Goal: Task Accomplishment & Management: Manage account settings

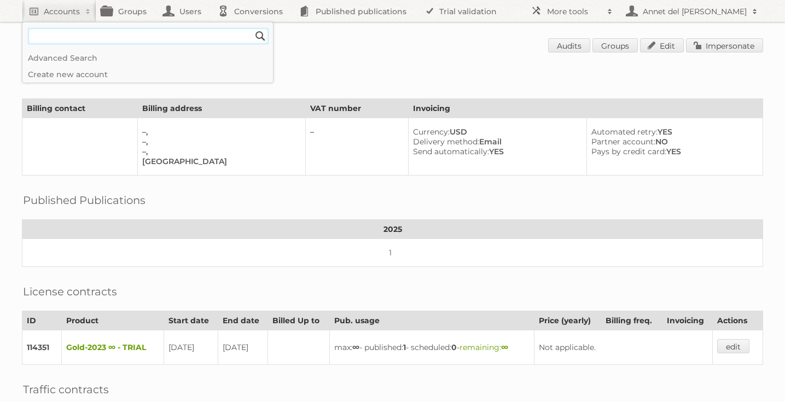
paste input"] "[PERSON_NAME][EMAIL_ADDRESS][DOMAIN_NAME]"
type input"] "[PERSON_NAME][EMAIL_ADDRESS][DOMAIN_NAME]"
click at [252, 28] on input "Search" at bounding box center [260, 36] width 16 height 16
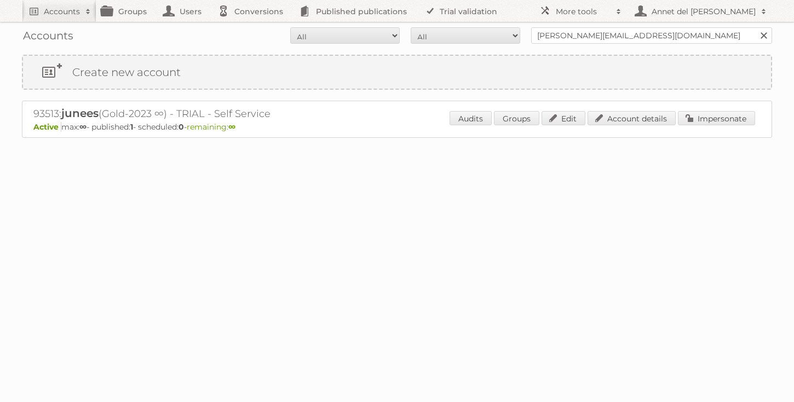
click at [621, 109] on div "93513: junees (Gold-2023 ∞) - TRIAL - Self Service Active max: ∞ - published: 1…" at bounding box center [397, 119] width 750 height 37
click at [621, 117] on link "Account details" at bounding box center [631, 118] width 88 height 14
